Goal: Task Accomplishment & Management: Complete application form

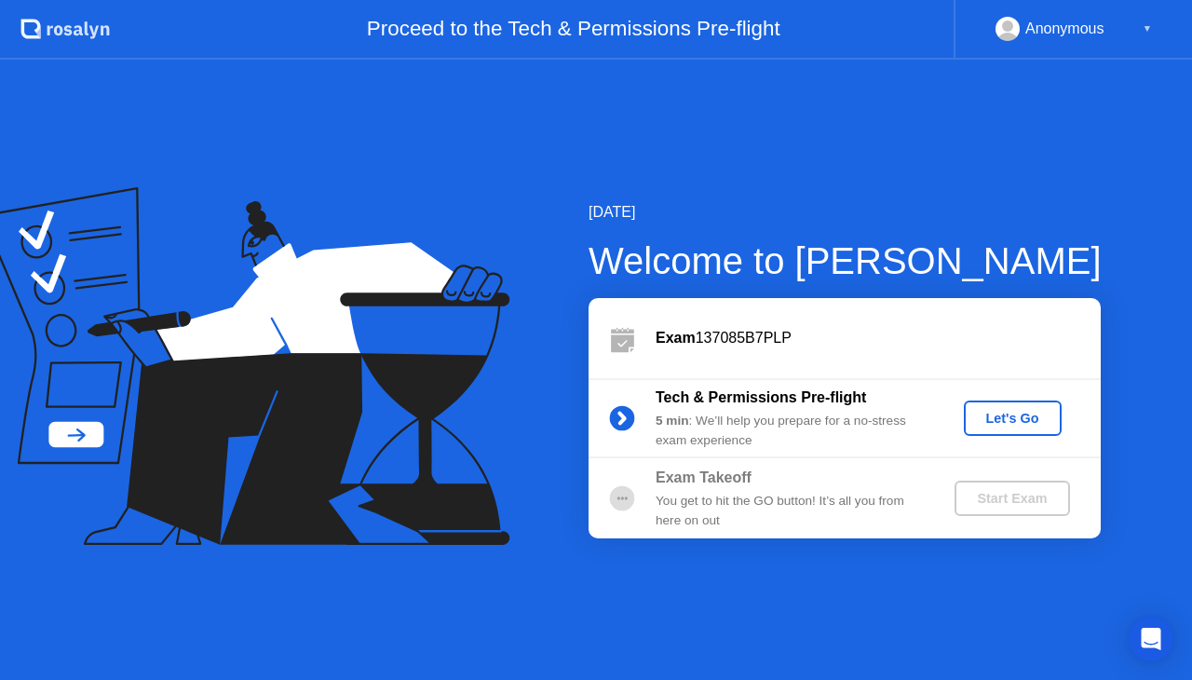
click at [993, 351] on div "Exam 137085B7PLP" at bounding box center [845, 338] width 512 height 80
click at [1023, 413] on div "Let's Go" at bounding box center [1013, 418] width 83 height 15
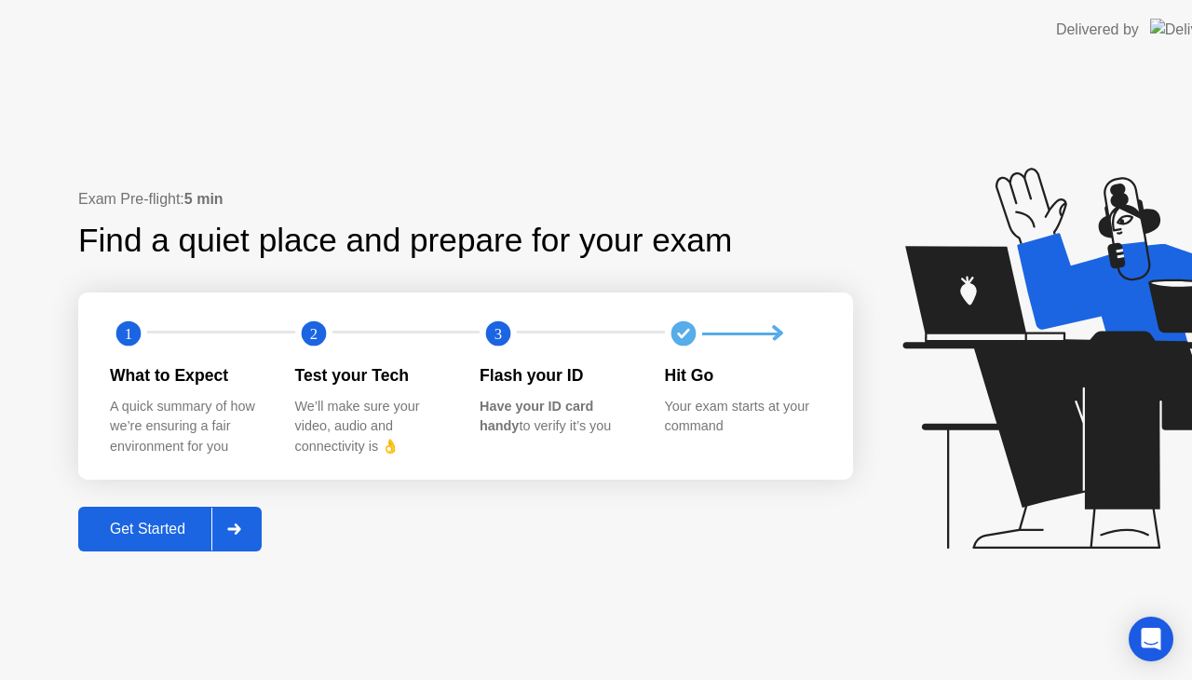
click at [980, 509] on icon at bounding box center [1093, 367] width 481 height 477
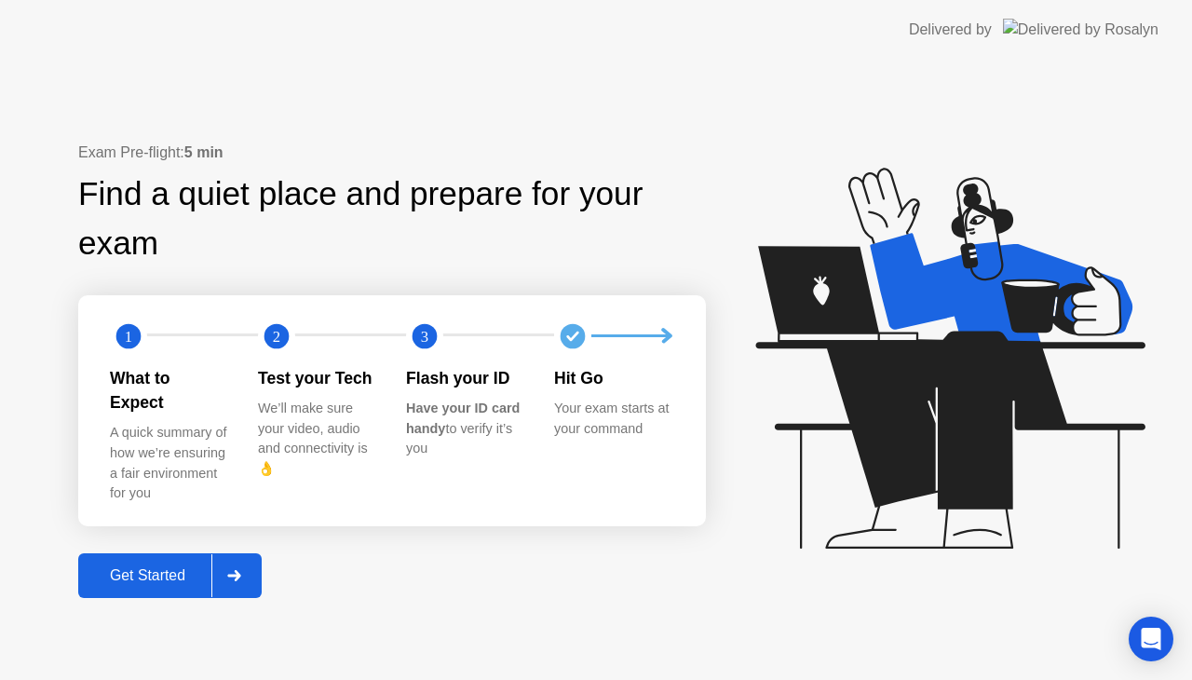
click at [183, 567] on div "Get Started" at bounding box center [148, 575] width 128 height 17
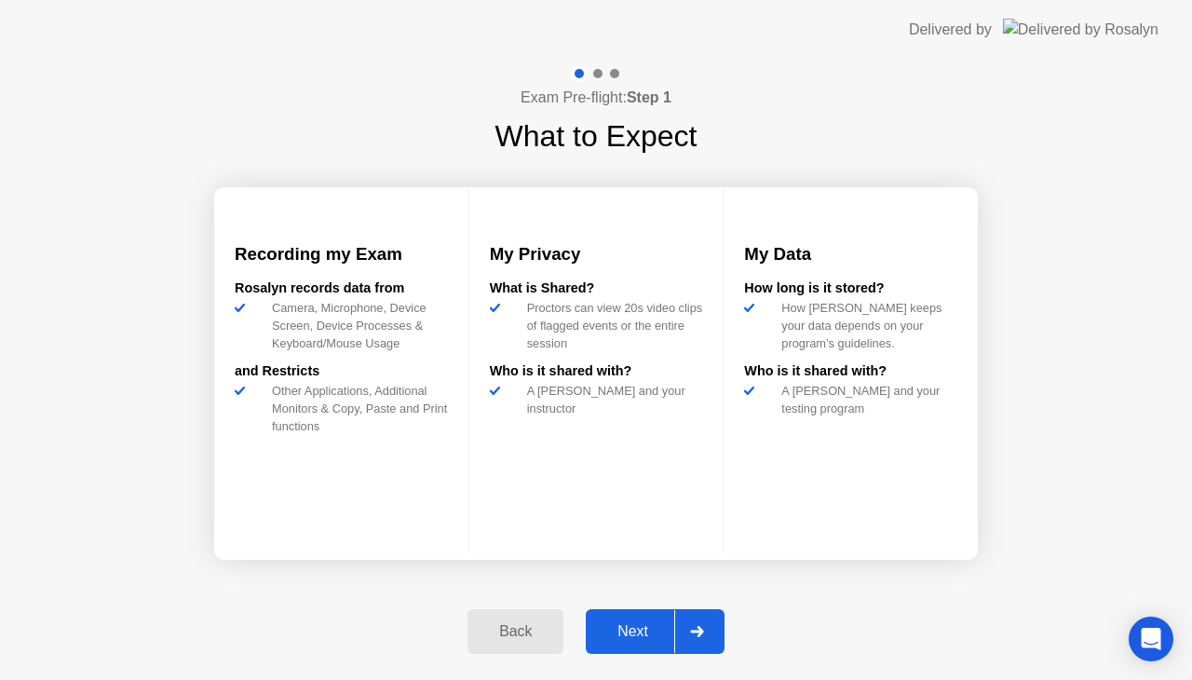
click at [625, 624] on div "Next" at bounding box center [633, 631] width 83 height 17
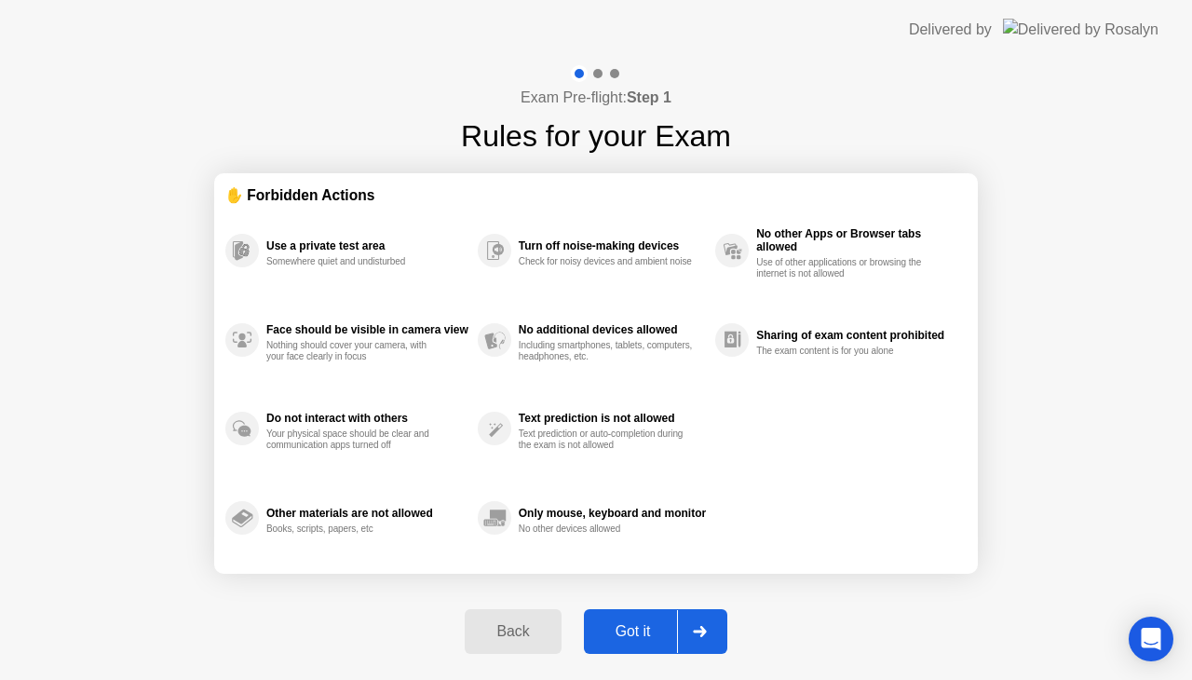
click at [625, 624] on div "Got it" at bounding box center [634, 631] width 88 height 17
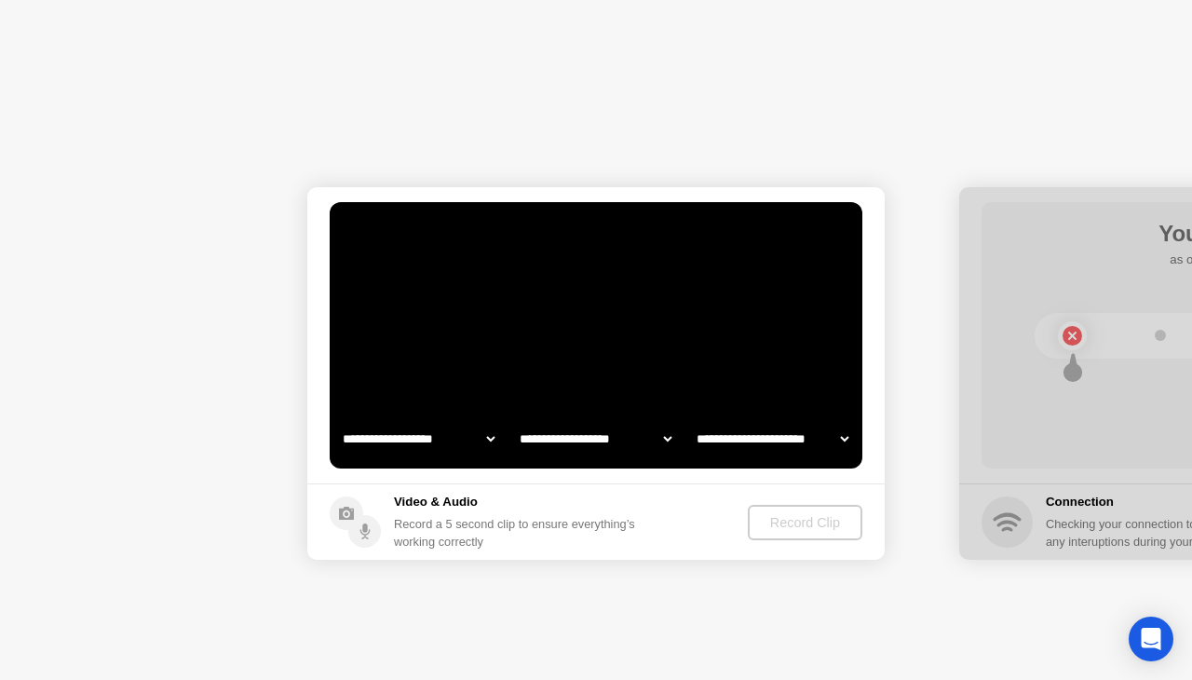
select select "**********"
select select "*******"
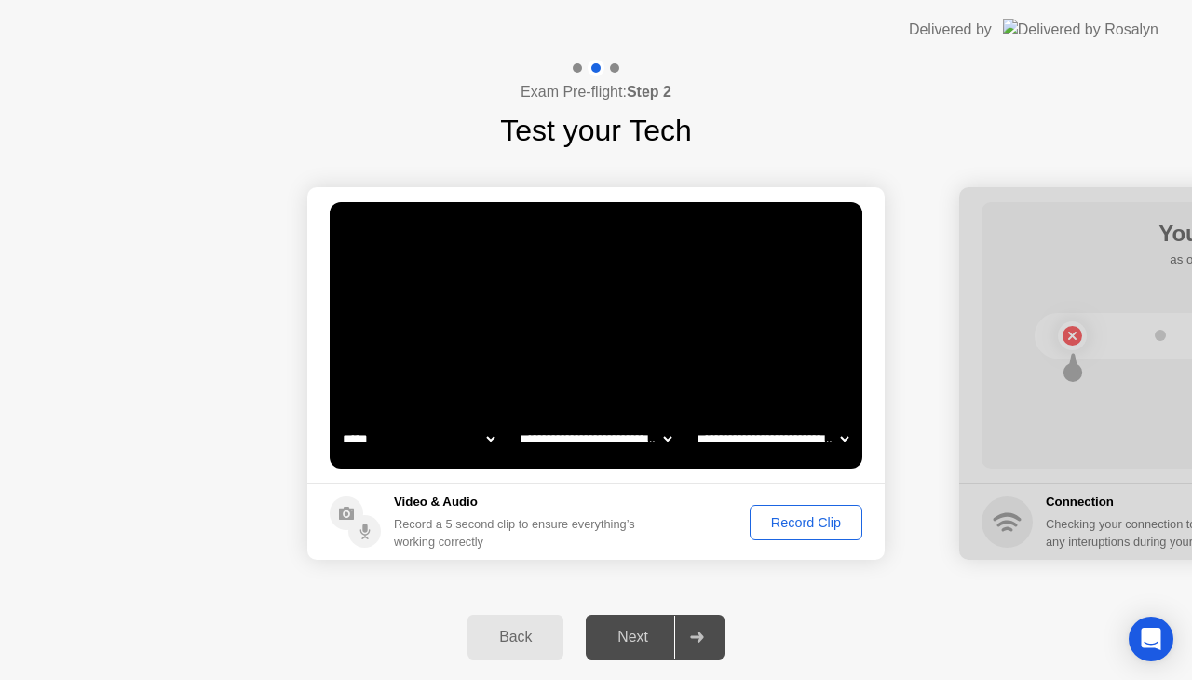
click at [820, 249] on circle at bounding box center [816, 237] width 29 height 29
drag, startPoint x: 820, startPoint y: 249, endPoint x: 816, endPoint y: 264, distance: 15.4
click at [816, 264] on main "**********" at bounding box center [596, 335] width 578 height 296
click at [815, 267] on video at bounding box center [596, 335] width 533 height 266
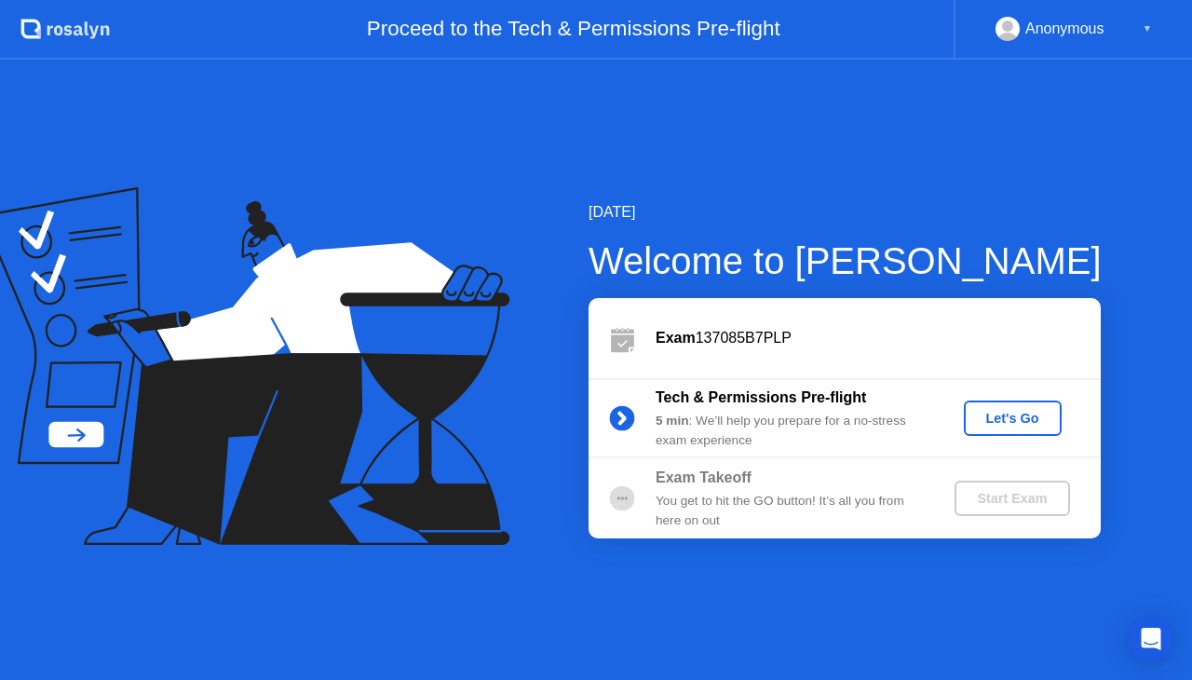
click at [1006, 417] on div "Let's Go" at bounding box center [1013, 418] width 83 height 15
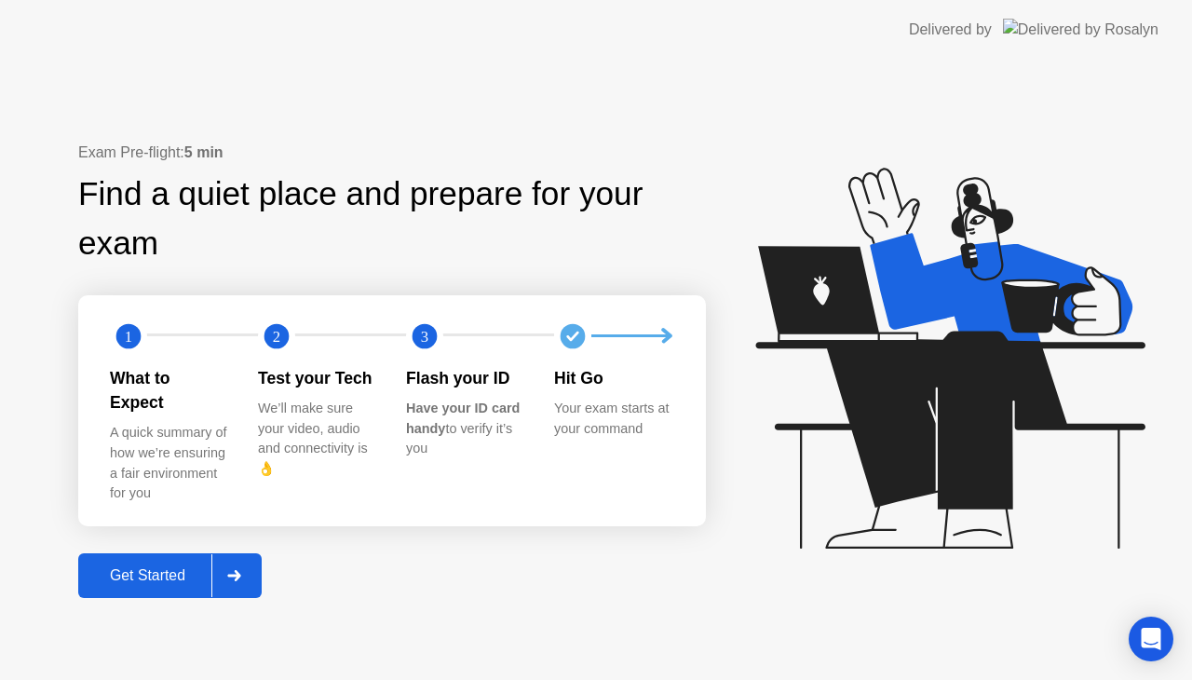
click at [158, 567] on div "Get Started" at bounding box center [148, 575] width 128 height 17
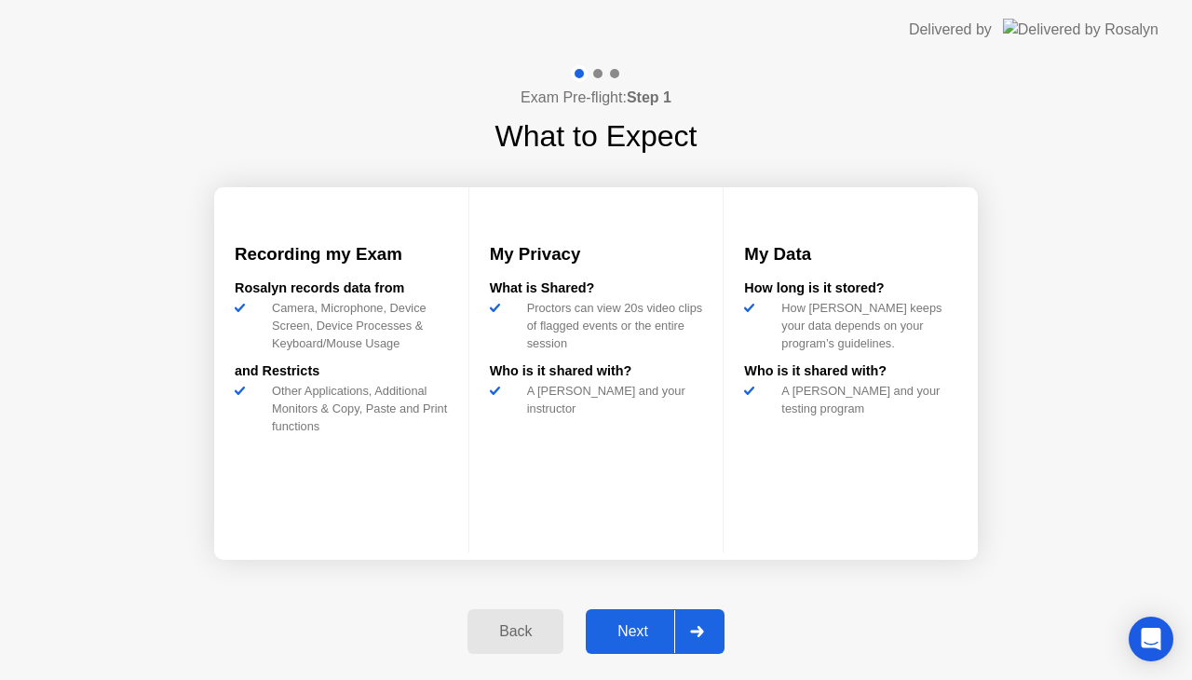
click at [600, 631] on div "Next" at bounding box center [633, 631] width 83 height 17
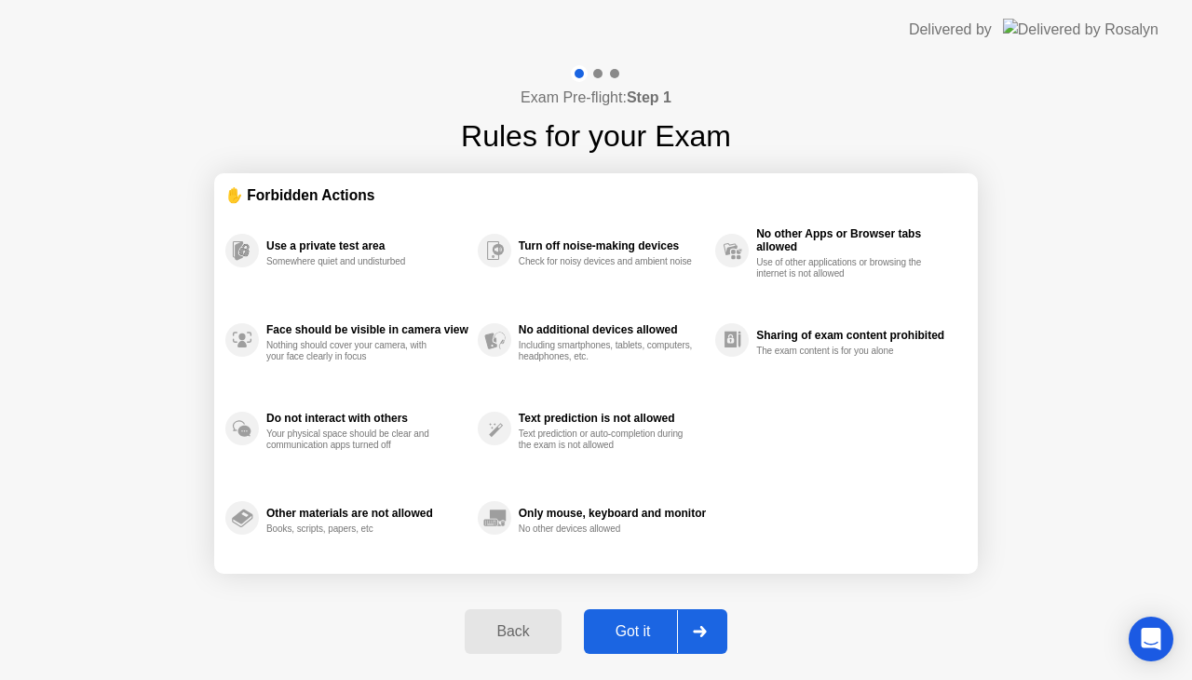
click at [617, 631] on div "Got it" at bounding box center [634, 631] width 88 height 17
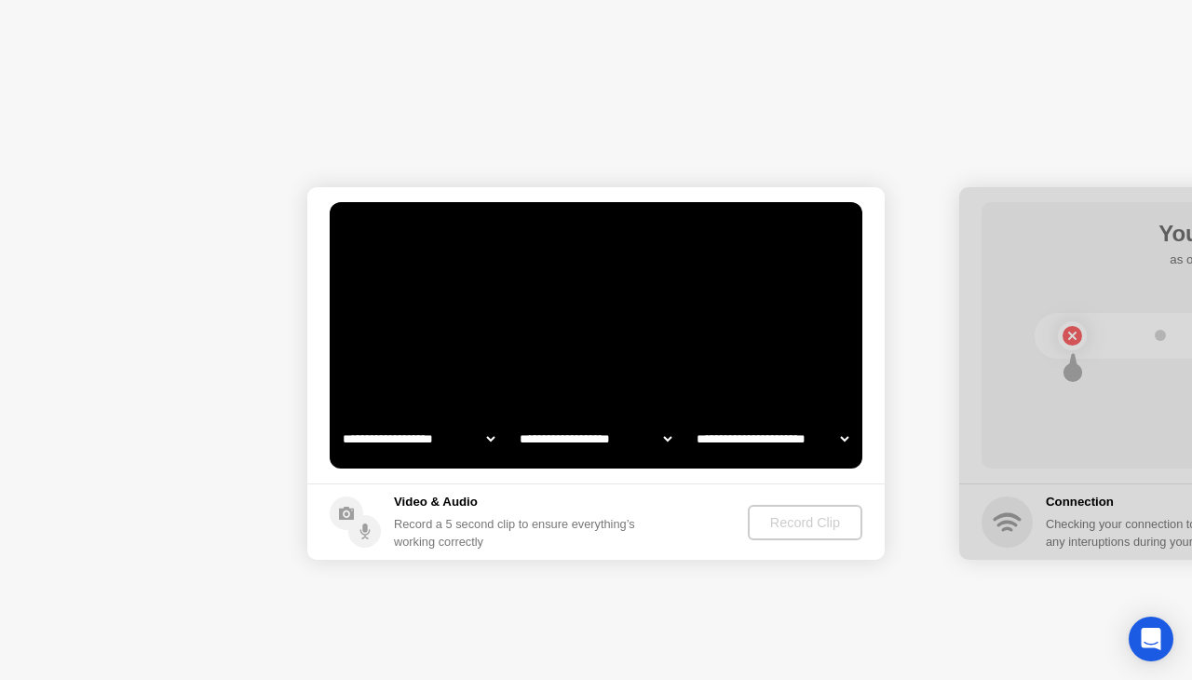
select select "**********"
select select "*******"
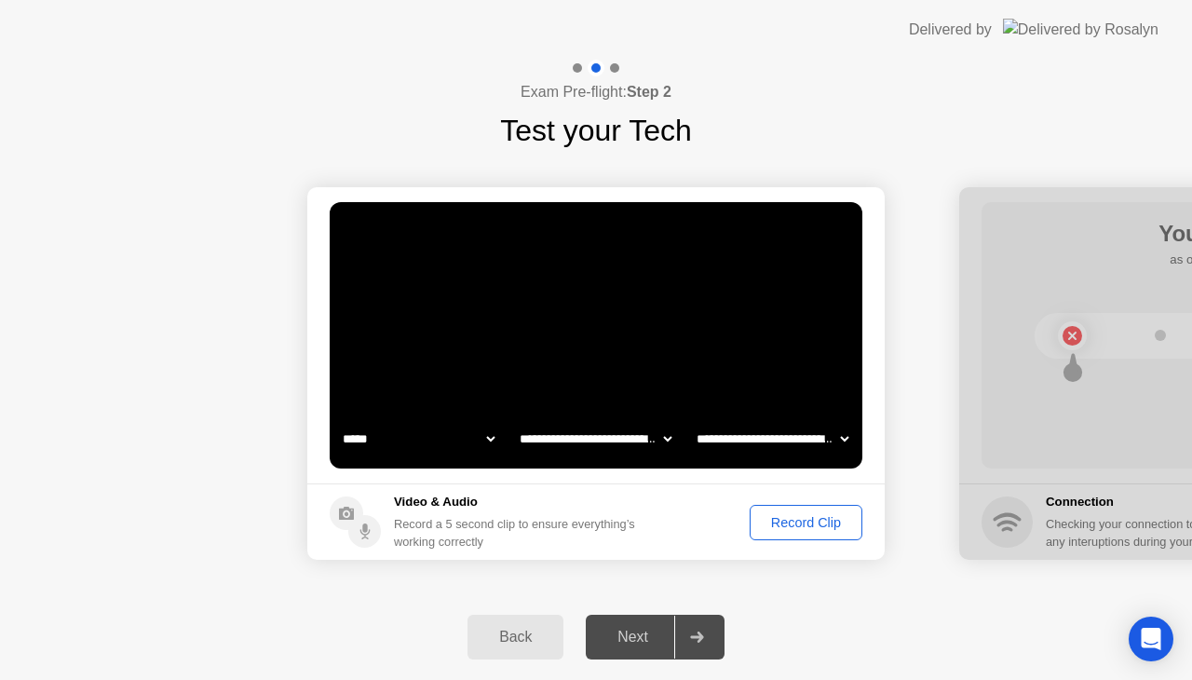
click at [793, 528] on div "Record Clip" at bounding box center [806, 522] width 100 height 15
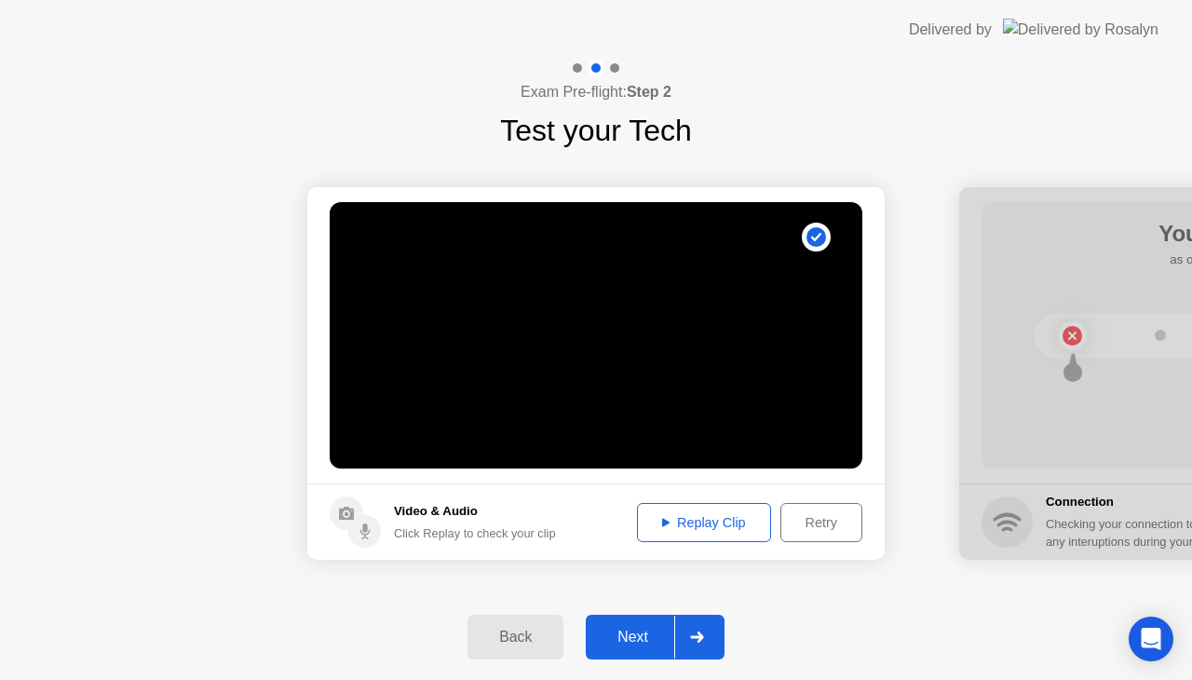
click at [625, 632] on div "Next" at bounding box center [633, 637] width 83 height 17
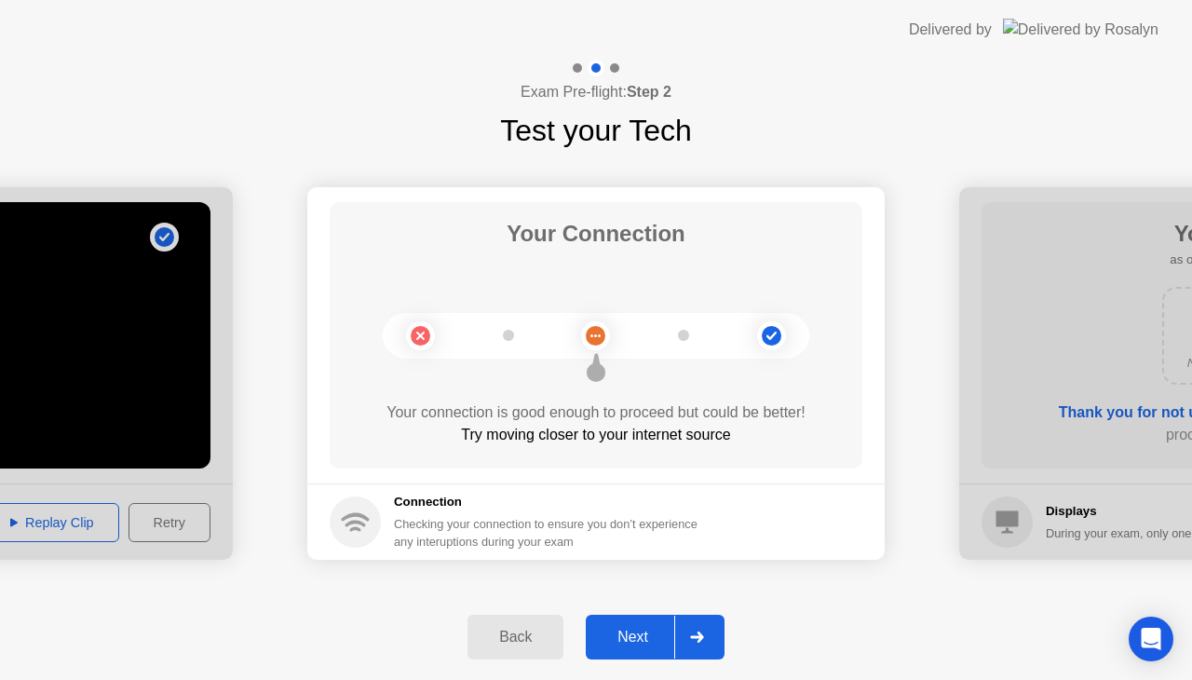
click at [637, 629] on div "Next" at bounding box center [633, 637] width 83 height 17
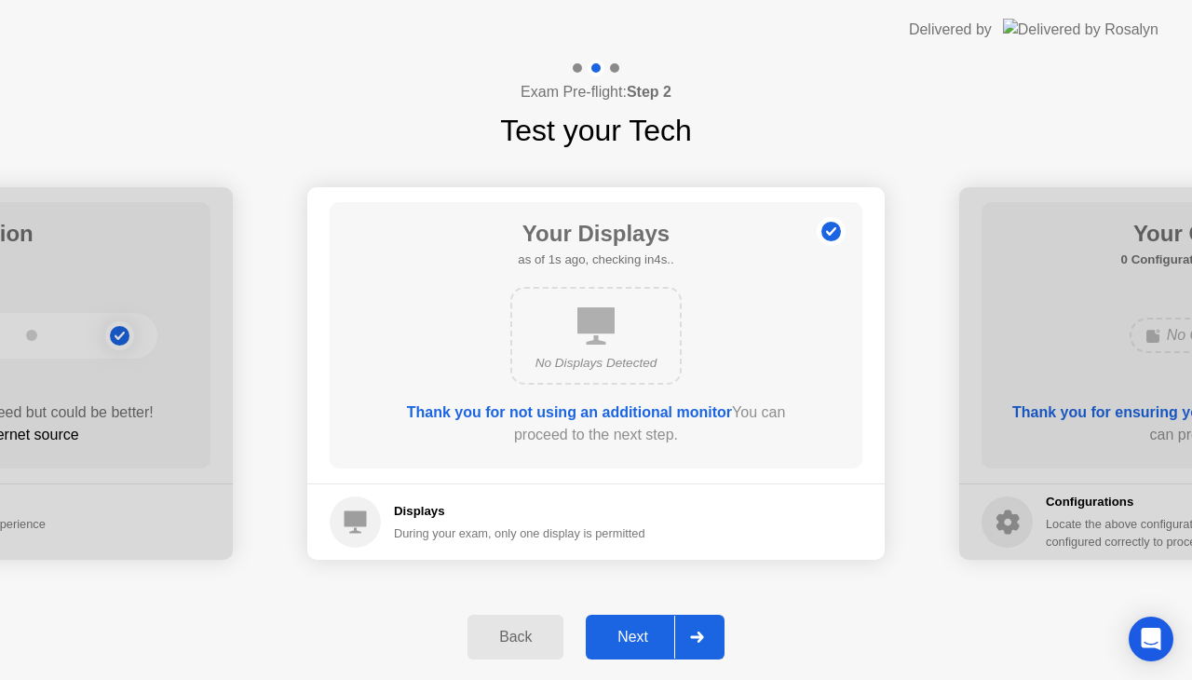
click at [632, 633] on div "Next" at bounding box center [633, 637] width 83 height 17
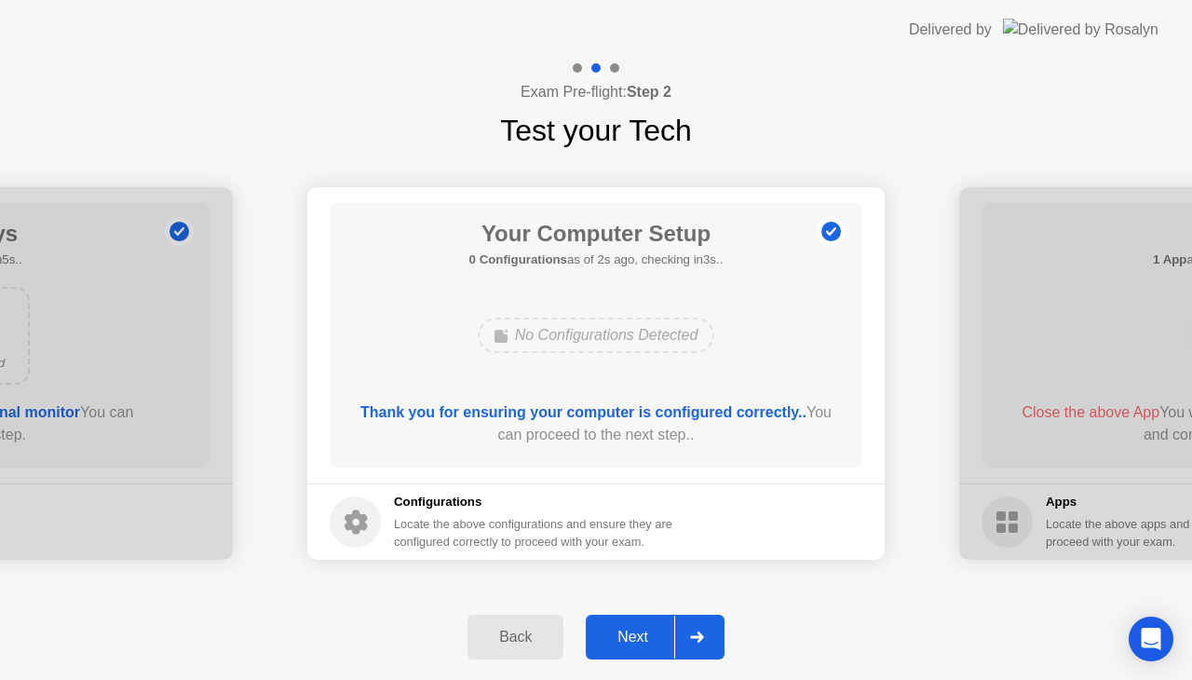
click at [632, 629] on div "Next" at bounding box center [633, 637] width 83 height 17
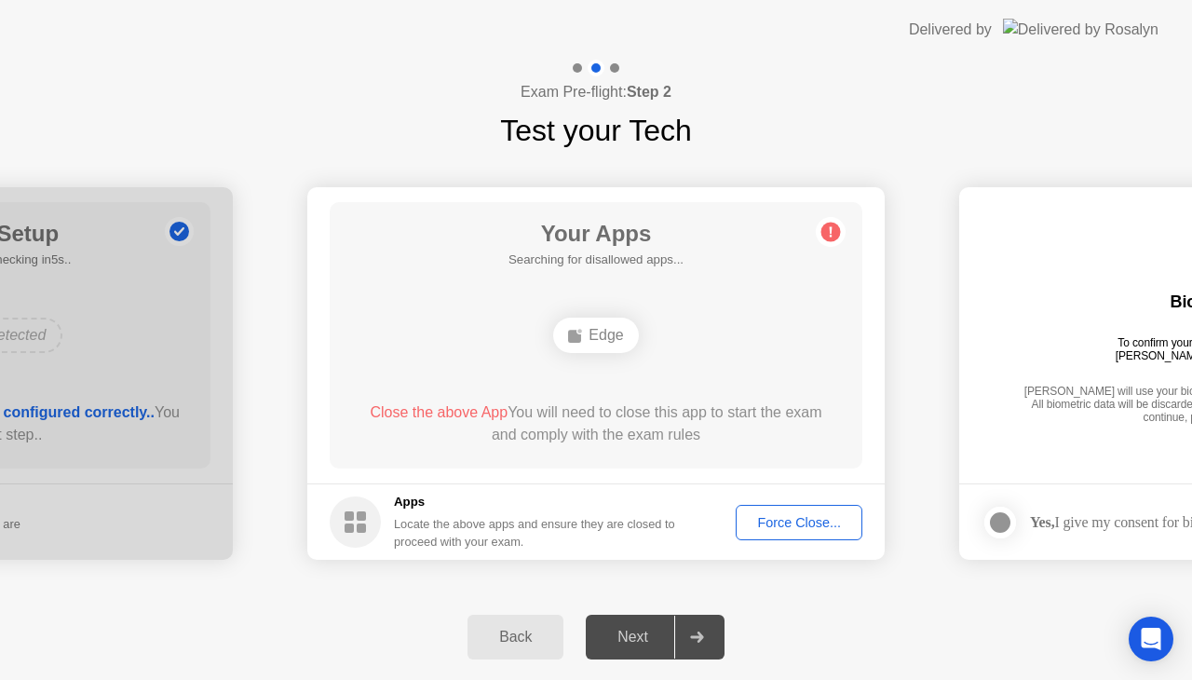
click at [632, 629] on div "Next" at bounding box center [633, 637] width 83 height 17
click at [779, 516] on div "Force Close..." at bounding box center [799, 522] width 114 height 15
click at [775, 518] on div "Force Close..." at bounding box center [799, 522] width 114 height 15
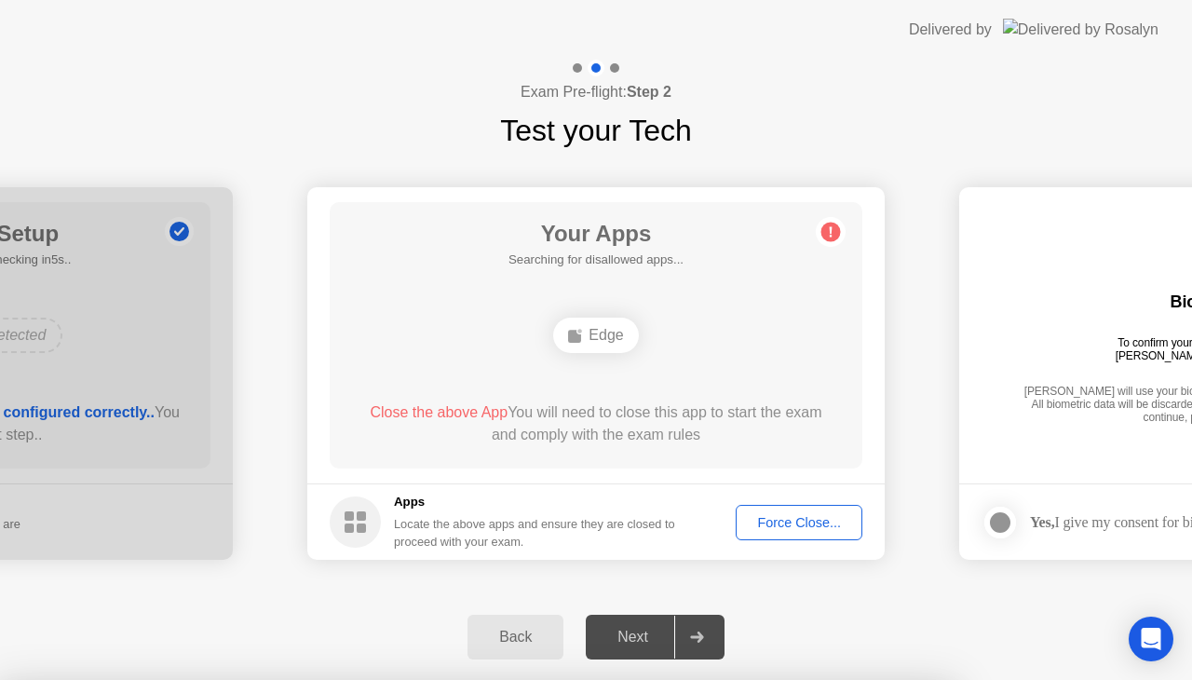
click at [633, 635] on div "Next" at bounding box center [633, 637] width 83 height 17
drag, startPoint x: 633, startPoint y: 635, endPoint x: 701, endPoint y: 636, distance: 67.1
click at [701, 636] on icon at bounding box center [696, 637] width 13 height 11
click at [784, 521] on div "Force Close..." at bounding box center [799, 522] width 114 height 15
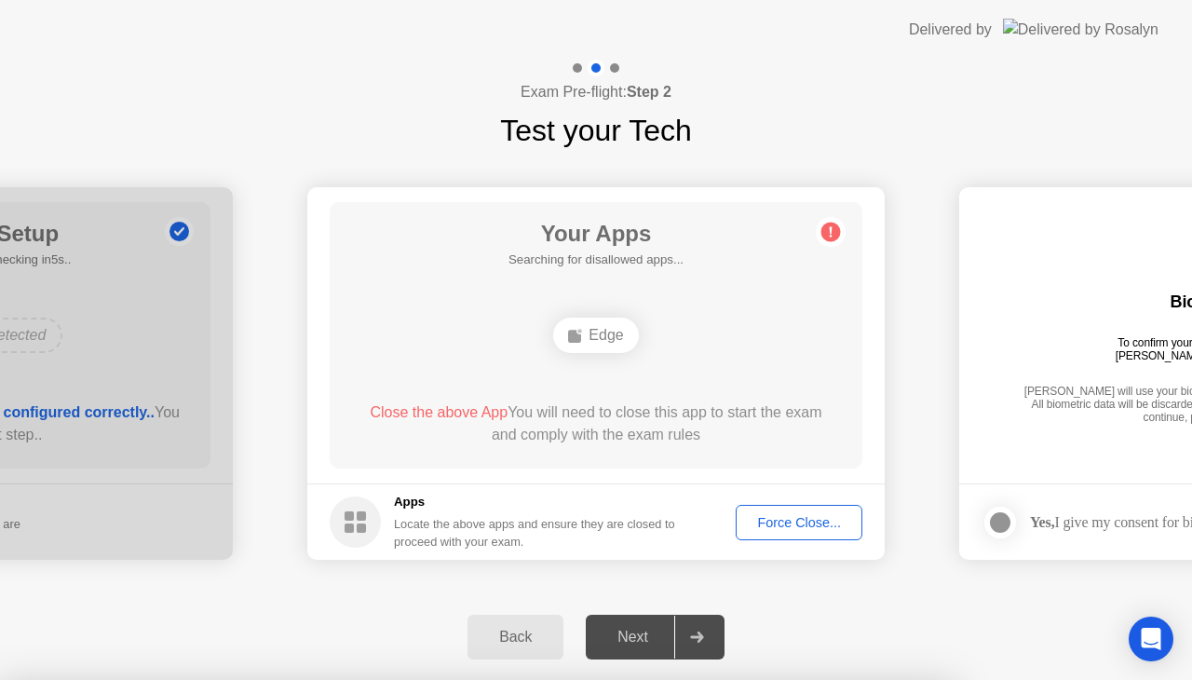
click at [493, 629] on div "Back" at bounding box center [515, 637] width 85 height 17
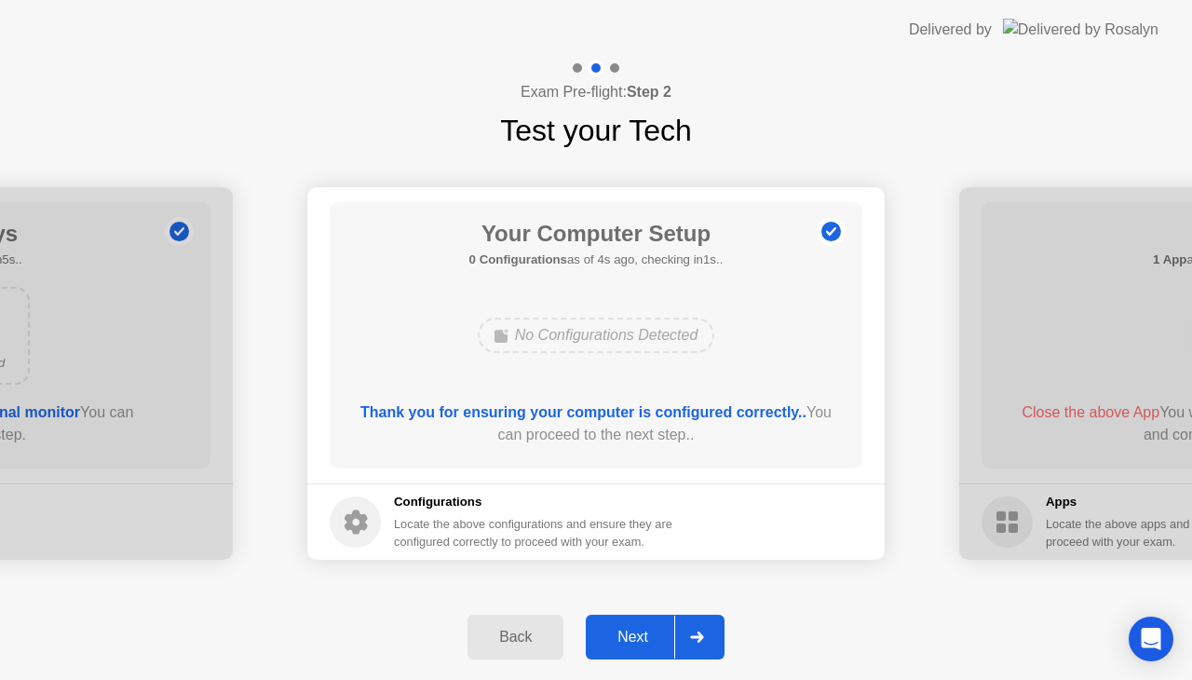
click at [706, 648] on div at bounding box center [696, 637] width 45 height 43
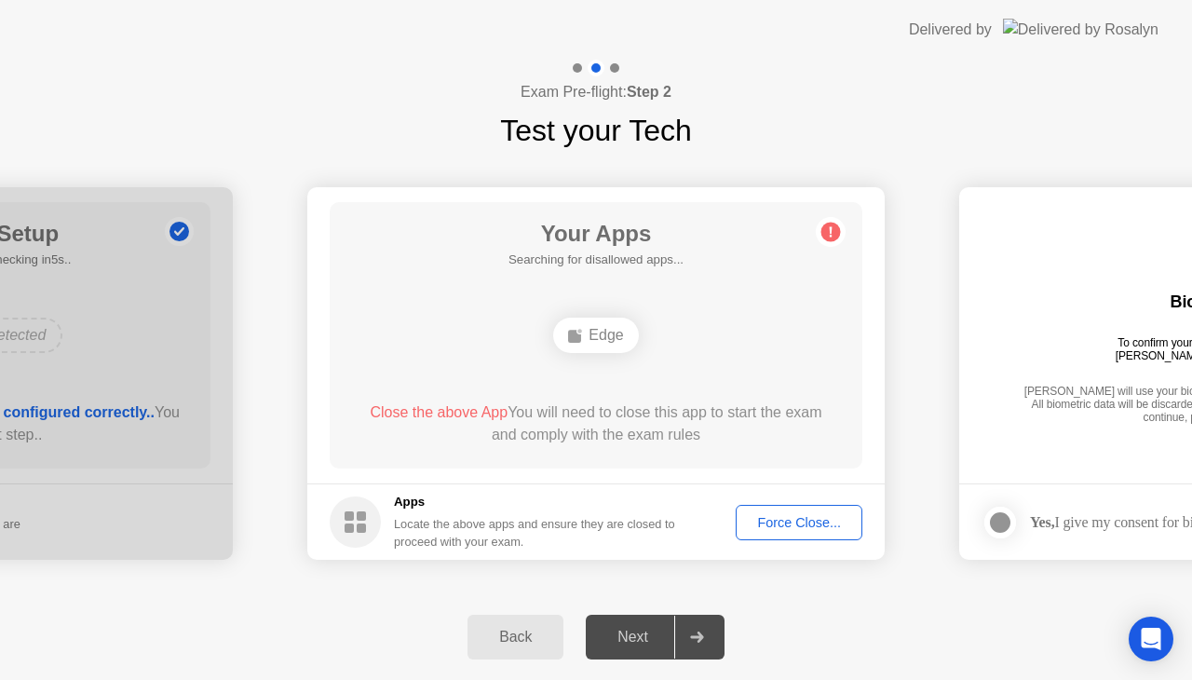
click at [348, 519] on rect at bounding box center [349, 515] width 9 height 9
click at [597, 339] on div "Edge" at bounding box center [595, 335] width 85 height 35
click at [784, 515] on div "Force Close..." at bounding box center [799, 522] width 114 height 15
click at [801, 525] on div "Force Close..." at bounding box center [799, 522] width 114 height 15
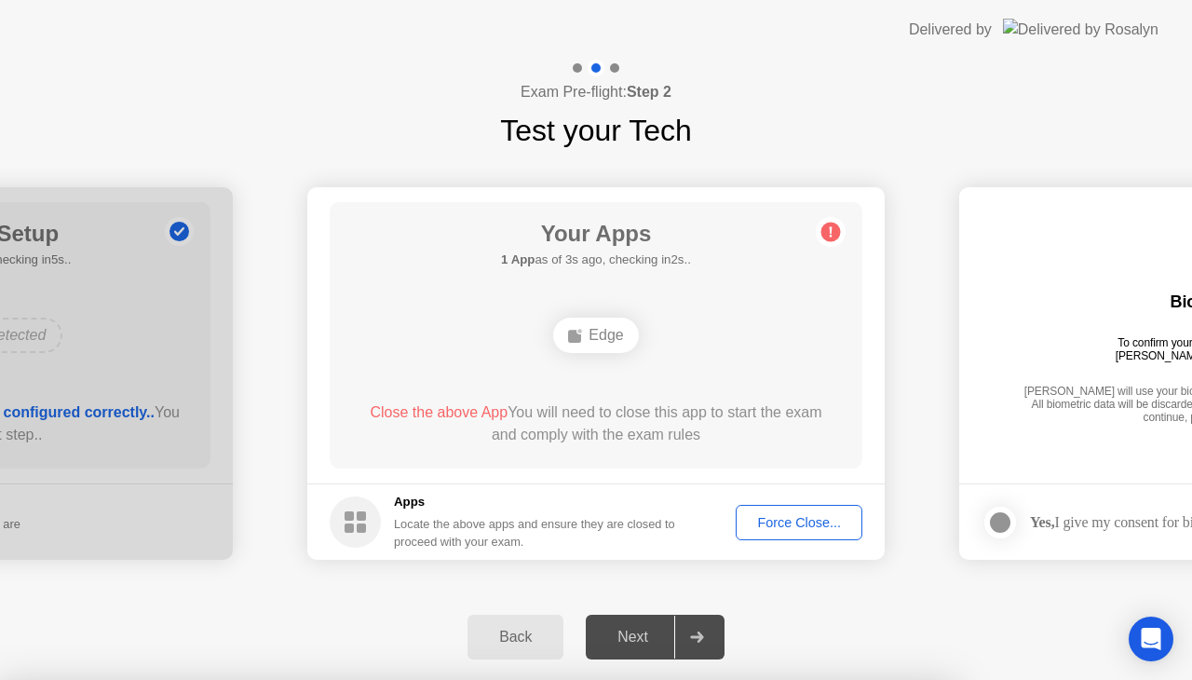
click at [790, 527] on div "Force Close..." at bounding box center [799, 522] width 114 height 15
click at [769, 518] on div "Force Close..." at bounding box center [799, 522] width 114 height 15
drag, startPoint x: 654, startPoint y: 455, endPoint x: 627, endPoint y: 641, distance: 188.3
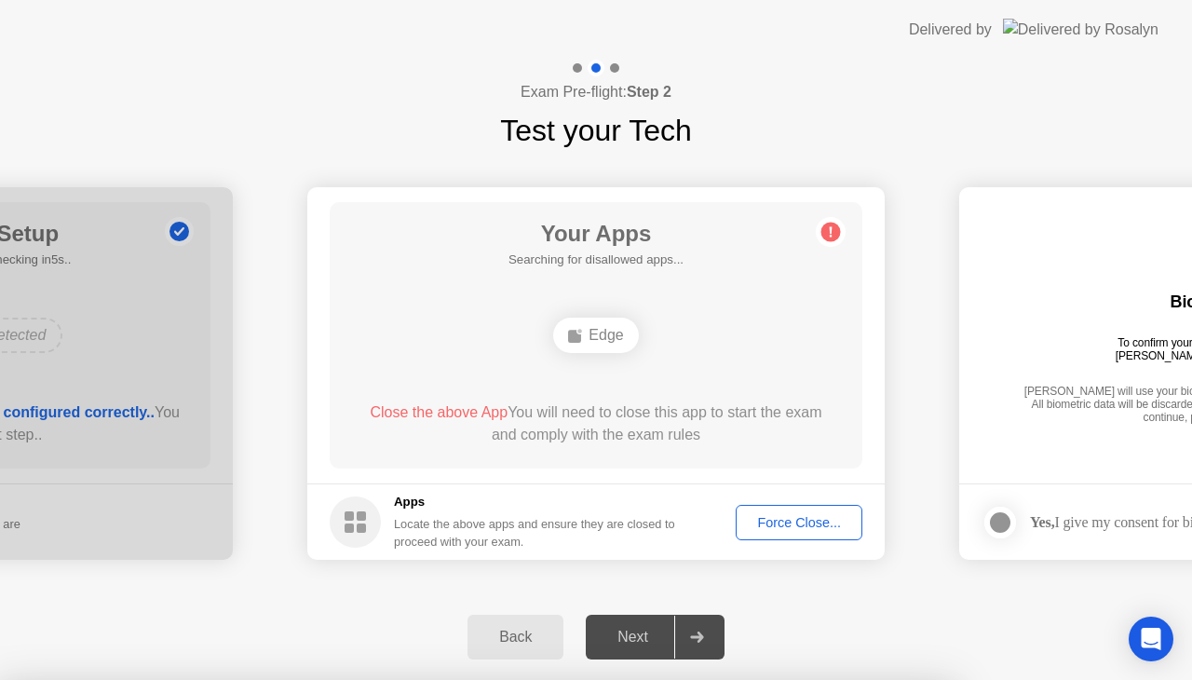
drag, startPoint x: 627, startPoint y: 641, endPoint x: 649, endPoint y: 469, distance: 173.8
